Goal: Complete application form: Complete application form

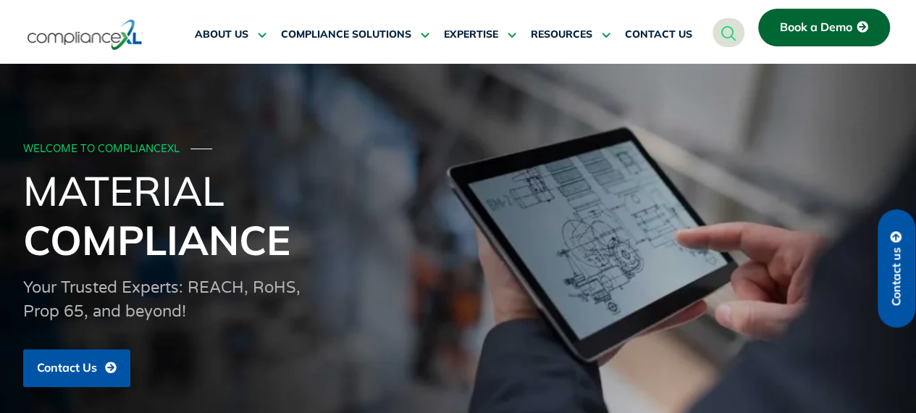
click at [806, 30] on span "Book a Demo" at bounding box center [816, 27] width 72 height 13
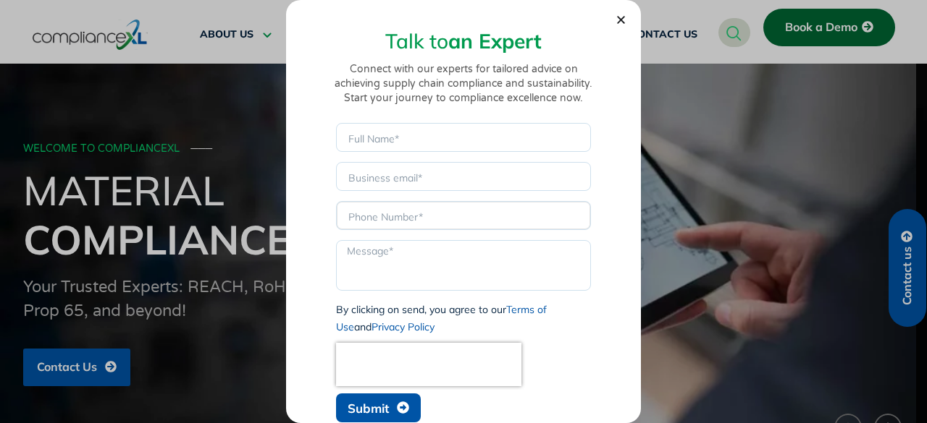
click at [416, 217] on input "Phone" at bounding box center [463, 215] width 255 height 29
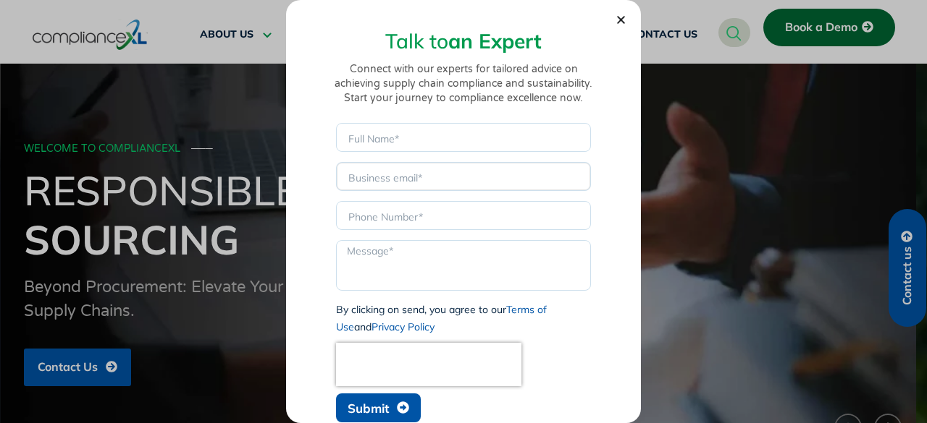
click at [410, 163] on input "Email" at bounding box center [463, 176] width 255 height 29
type input "[EMAIL_ADDRESS][DOMAIN_NAME]"
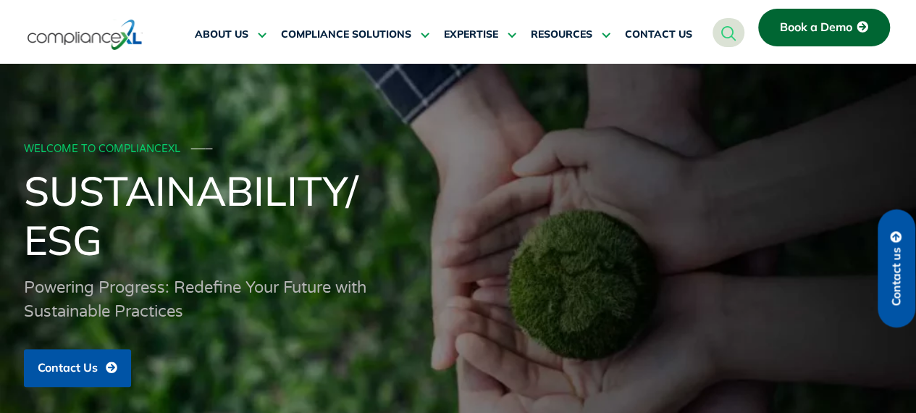
click at [469, 205] on h1 "Sustainability/ ESG" at bounding box center [458, 215] width 869 height 98
click at [784, 36] on link "Book a Demo" at bounding box center [824, 28] width 132 height 38
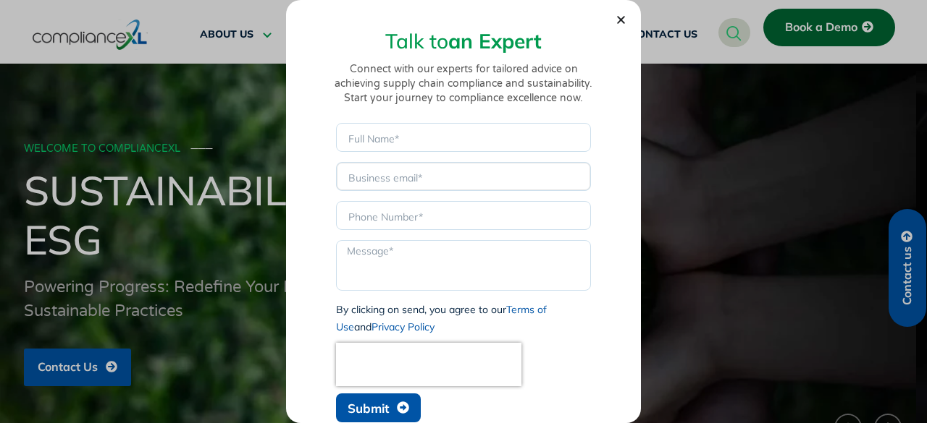
click at [431, 186] on input "Email" at bounding box center [463, 176] width 255 height 29
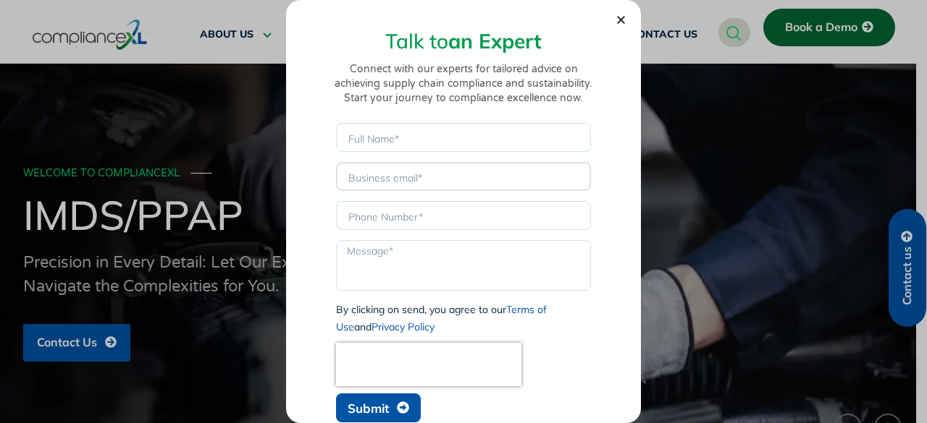
type input "[EMAIL_ADDRESS][DOMAIN_NAME]"
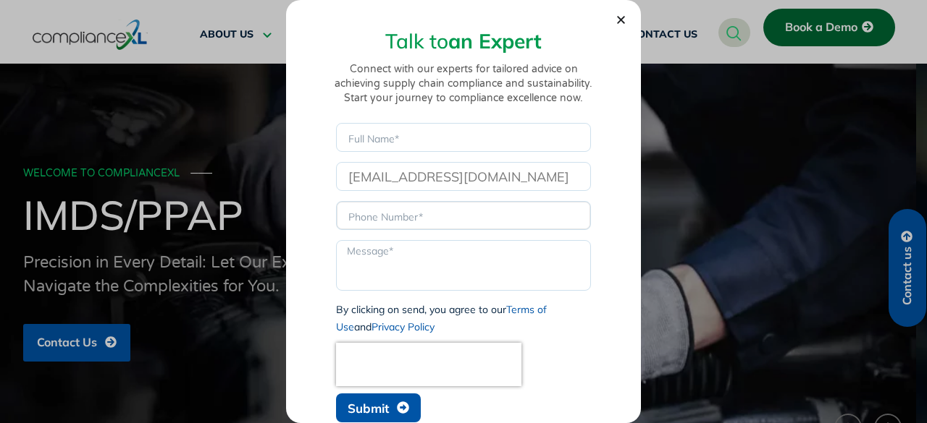
click at [440, 217] on input "Phone" at bounding box center [463, 215] width 255 height 29
type input "1234567890"
click at [397, 269] on textarea "Message" at bounding box center [463, 265] width 255 height 51
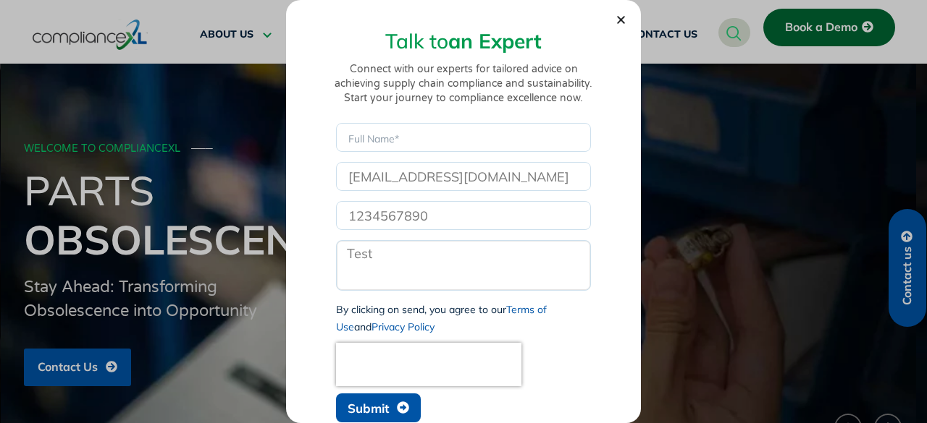
type textarea "Test"
click at [442, 141] on input "Name" at bounding box center [463, 137] width 255 height 29
type input "Test"
click at [385, 402] on span "Submit" at bounding box center [367, 408] width 41 height 12
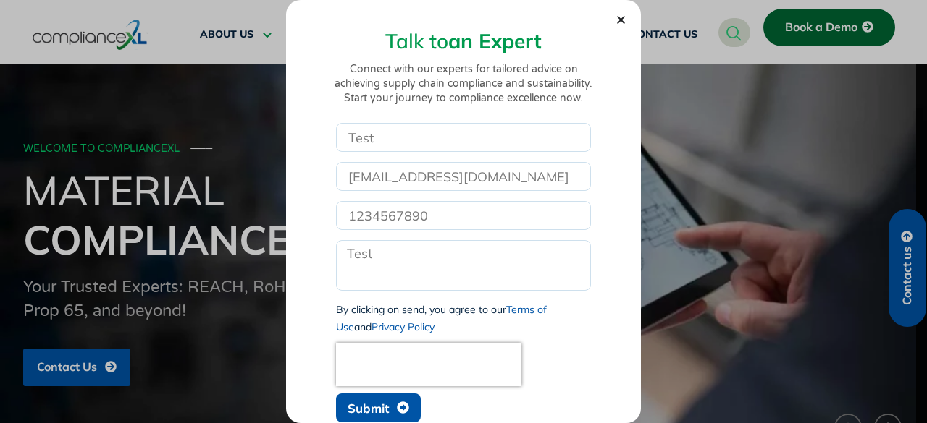
click at [617, 24] on icon "Close" at bounding box center [620, 19] width 11 height 11
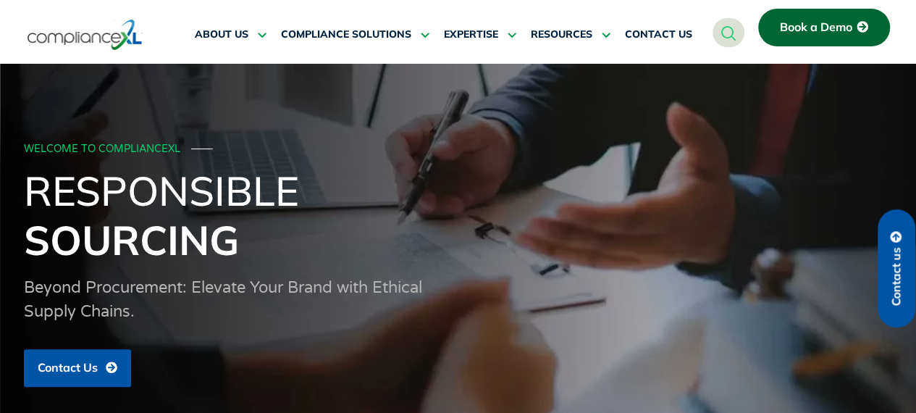
click at [877, 303] on link "Contact us" at bounding box center [896, 268] width 38 height 118
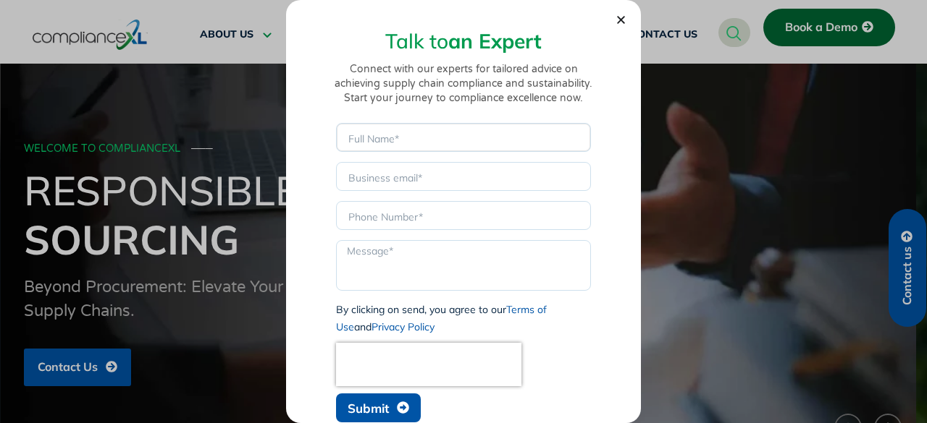
click at [436, 127] on input "Name" at bounding box center [463, 137] width 255 height 29
type input "Test"
click at [425, 180] on input "Email" at bounding box center [463, 176] width 255 height 29
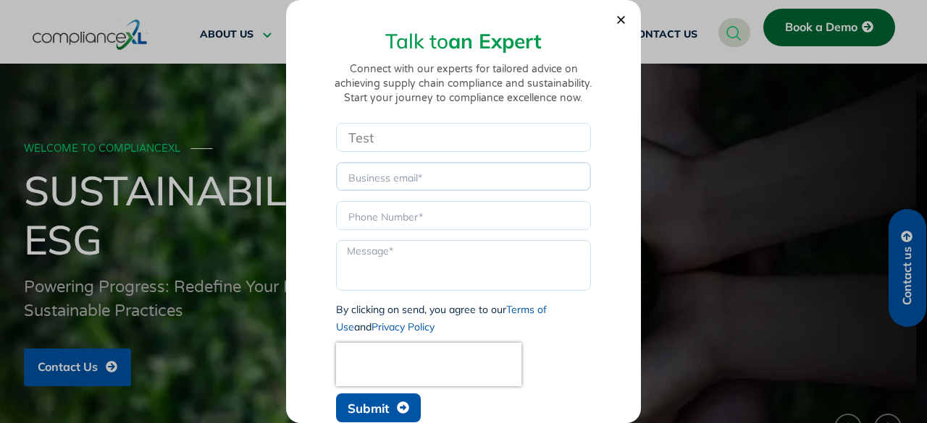
type input "[EMAIL_ADDRESS][DOMAIN_NAME]"
click at [403, 214] on input "Phone" at bounding box center [463, 215] width 255 height 29
type input "1234567890"
click at [382, 259] on textarea "Message" at bounding box center [463, 265] width 255 height 51
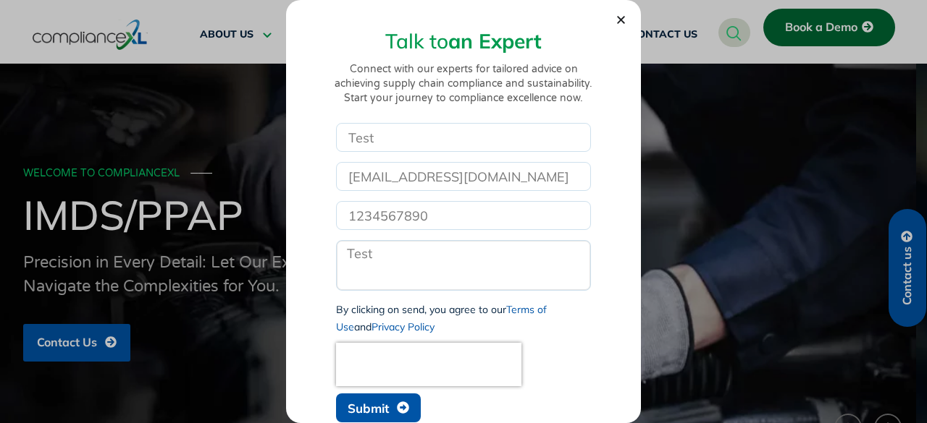
type textarea "Test"
click at [385, 410] on span "Submit" at bounding box center [367, 408] width 41 height 12
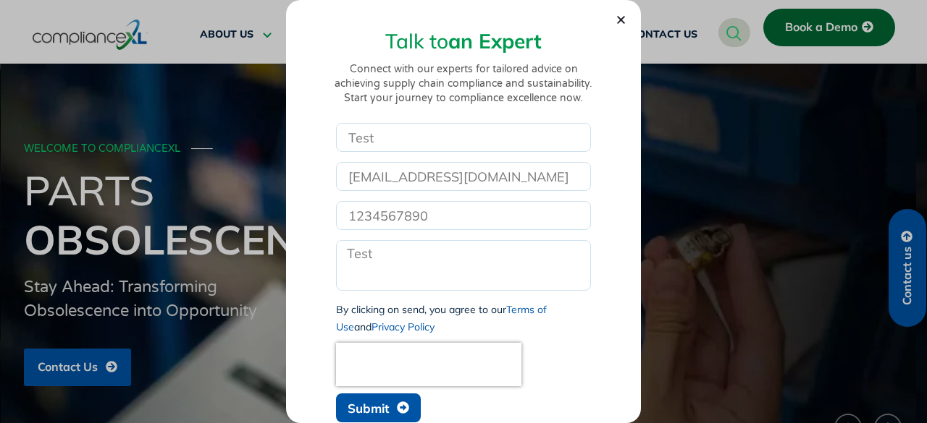
click at [620, 20] on use "Close" at bounding box center [621, 20] width 8 height 8
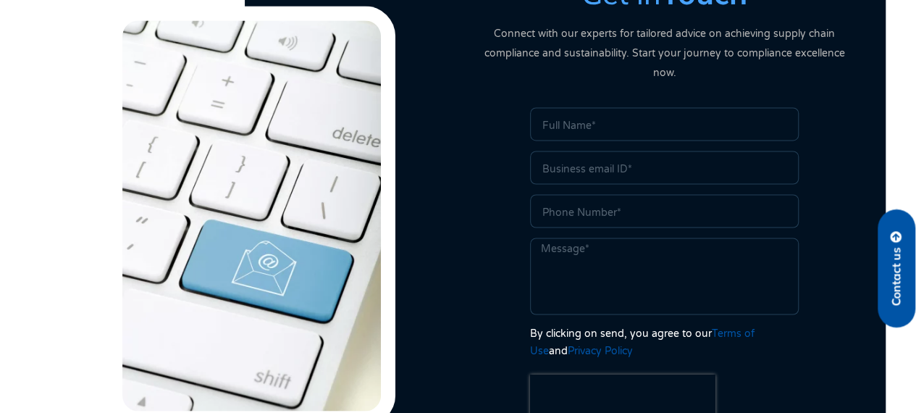
scroll to position [3801, 0]
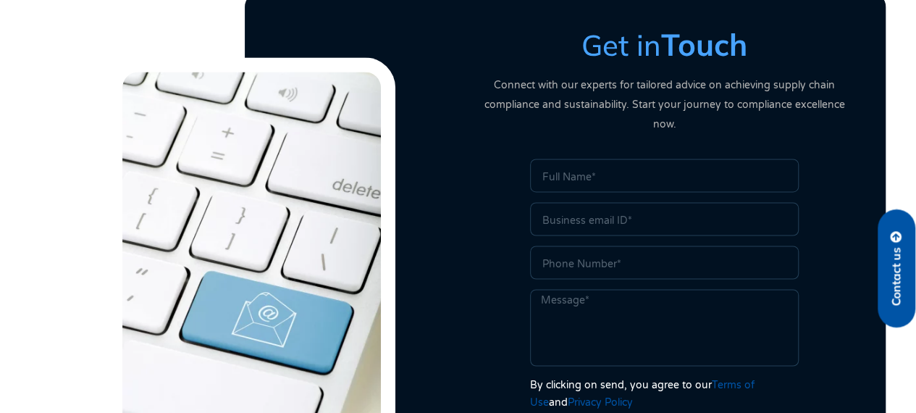
click at [578, 159] on input "Name" at bounding box center [664, 175] width 269 height 33
type input "Test"
click at [602, 202] on input "Email" at bounding box center [664, 218] width 269 height 33
type input "[EMAIL_ADDRESS][DOMAIN_NAME]"
click at [589, 247] on input "Phone" at bounding box center [664, 261] width 269 height 33
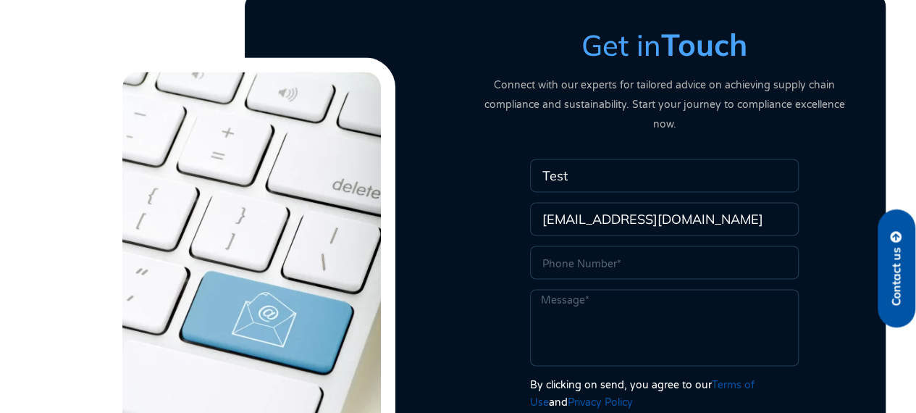
type input "1234567890"
click at [585, 289] on textarea "Message" at bounding box center [664, 327] width 269 height 77
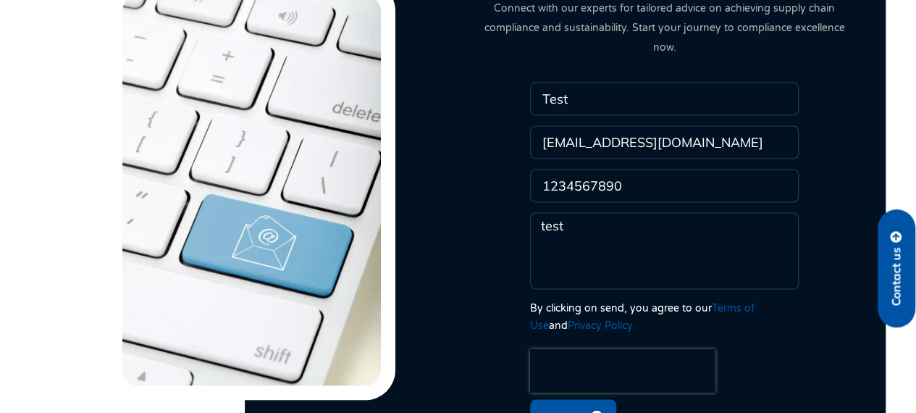
scroll to position [3888, 0]
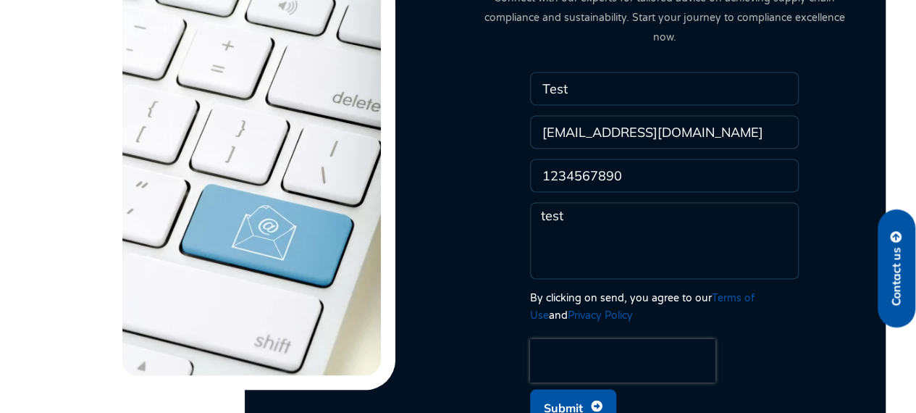
type textarea "test"
click at [584, 393] on span "Submit" at bounding box center [573, 407] width 59 height 28
